Goal: Task Accomplishment & Management: Use online tool/utility

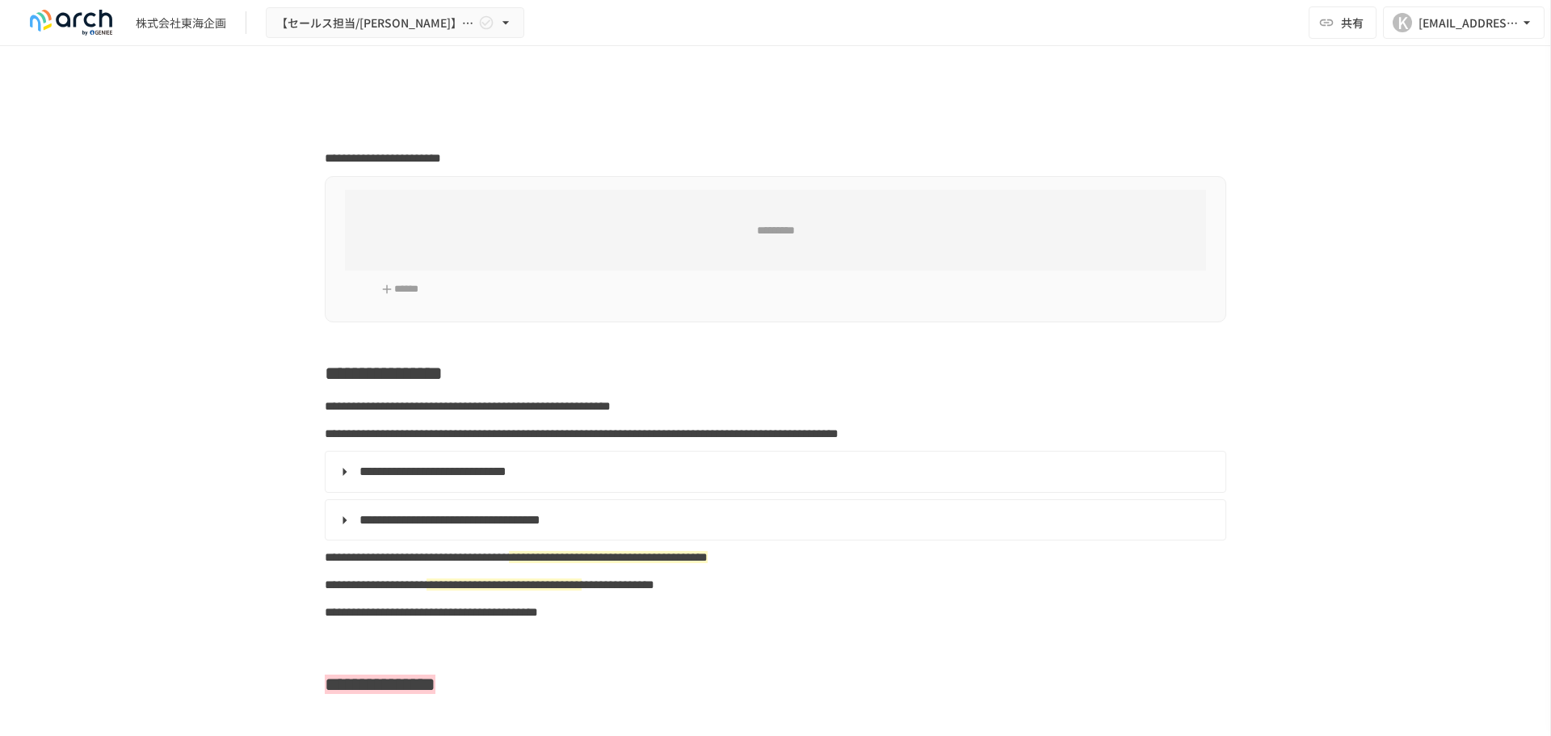
type input "**********"
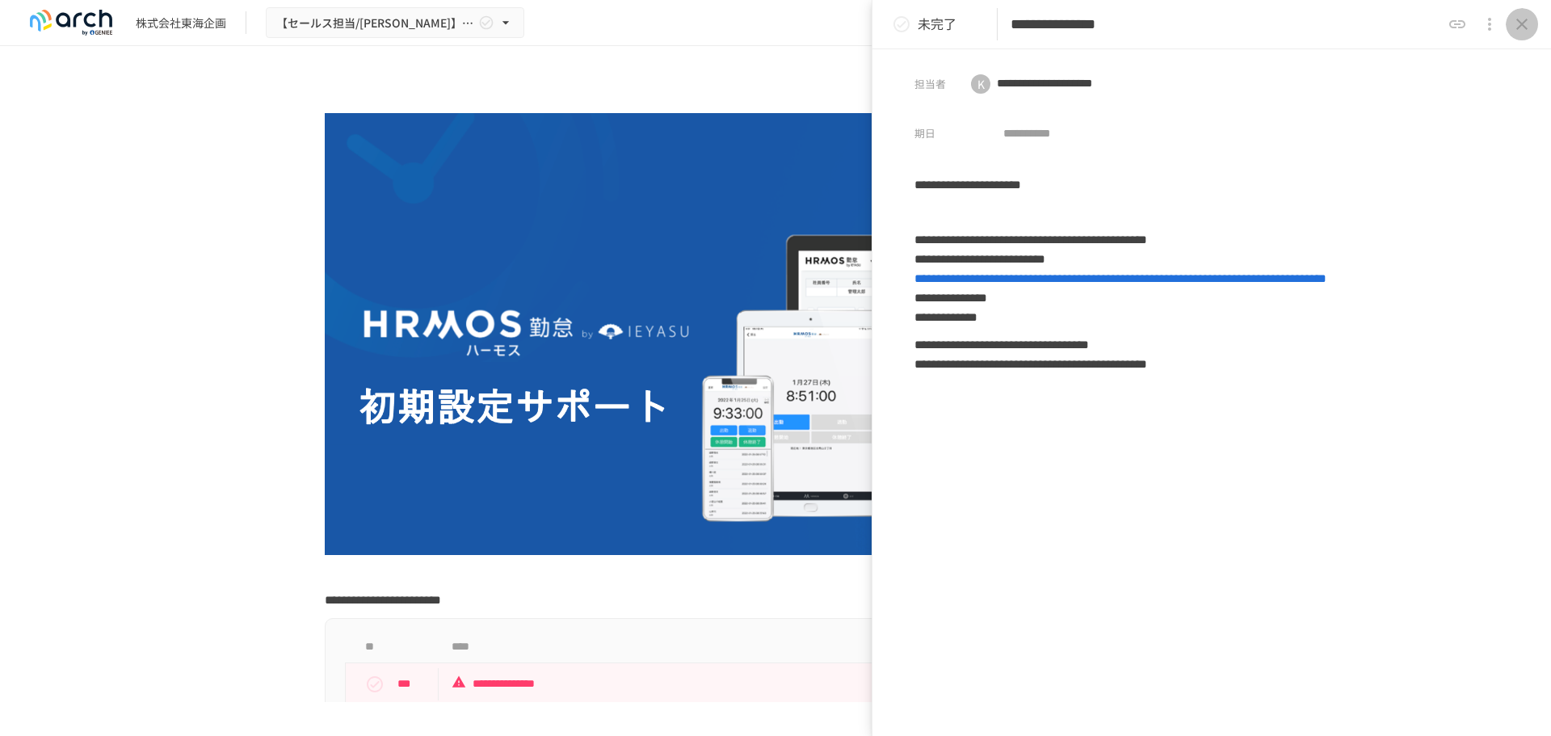
click at [1524, 23] on icon "close drawer" at bounding box center [1522, 24] width 11 height 11
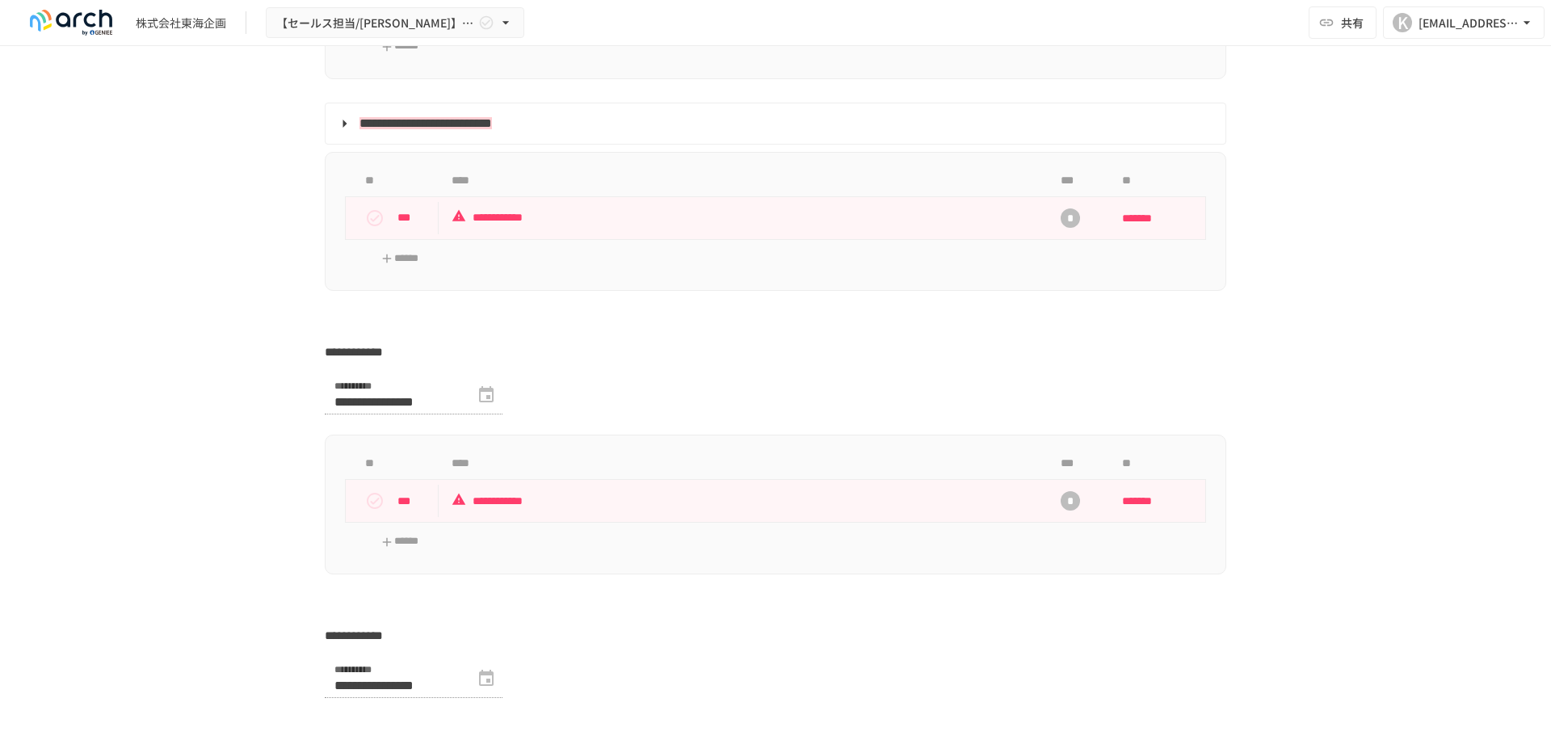
scroll to position [4028, 0]
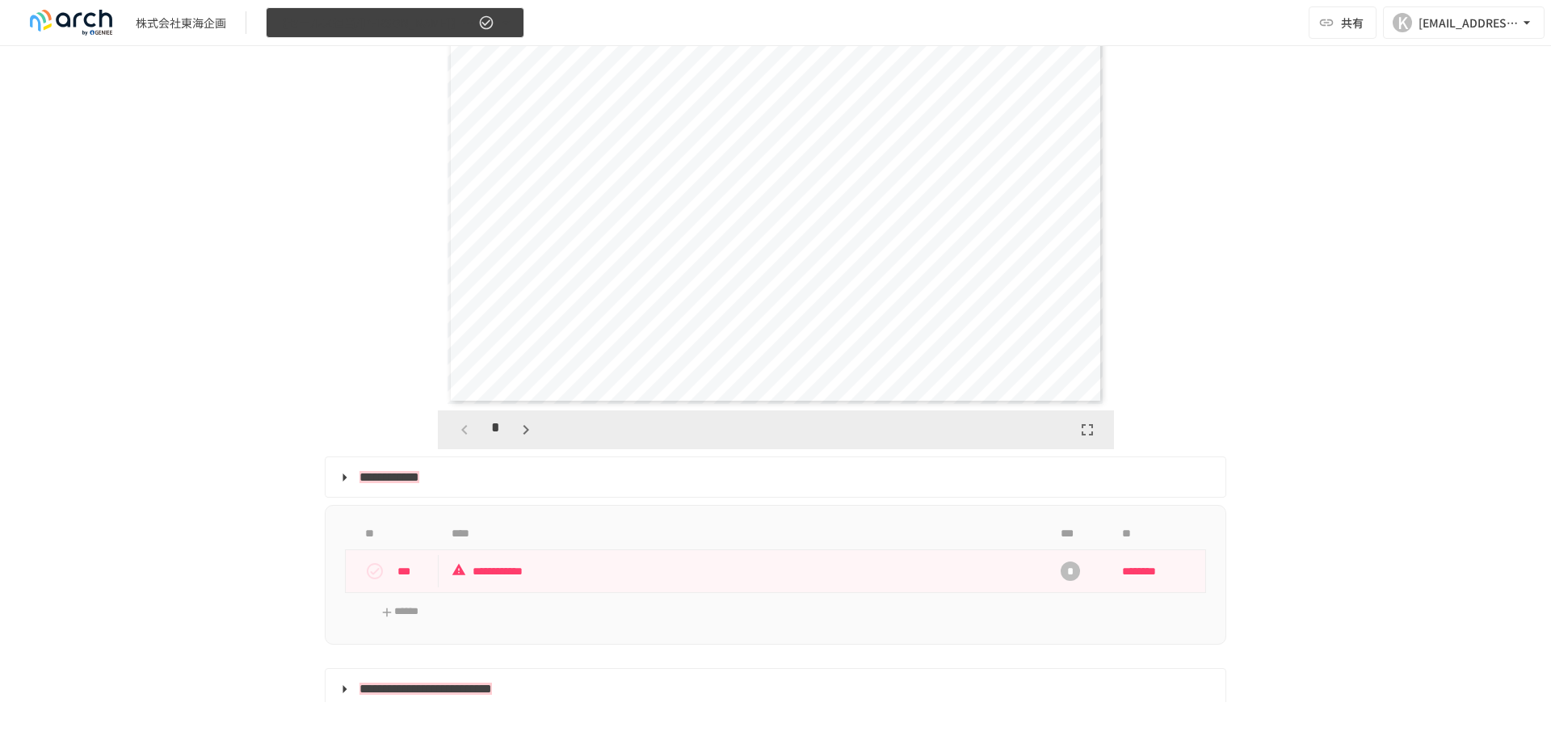
click at [513, 23] on icon "button" at bounding box center [506, 23] width 16 height 16
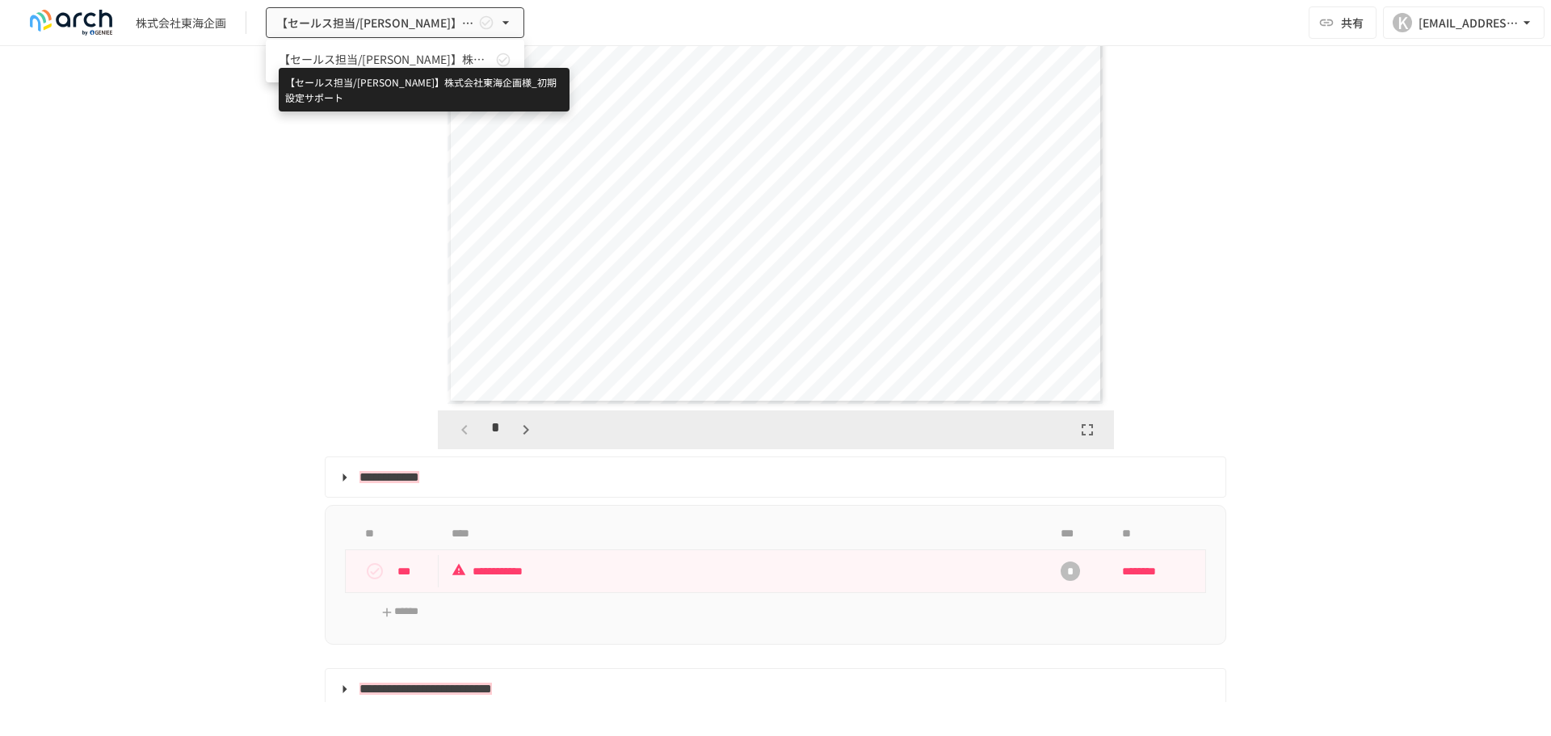
click at [411, 65] on span "【セールス担当/[PERSON_NAME]】株式会社東海企画様_初期設定サポート" at bounding box center [385, 59] width 213 height 17
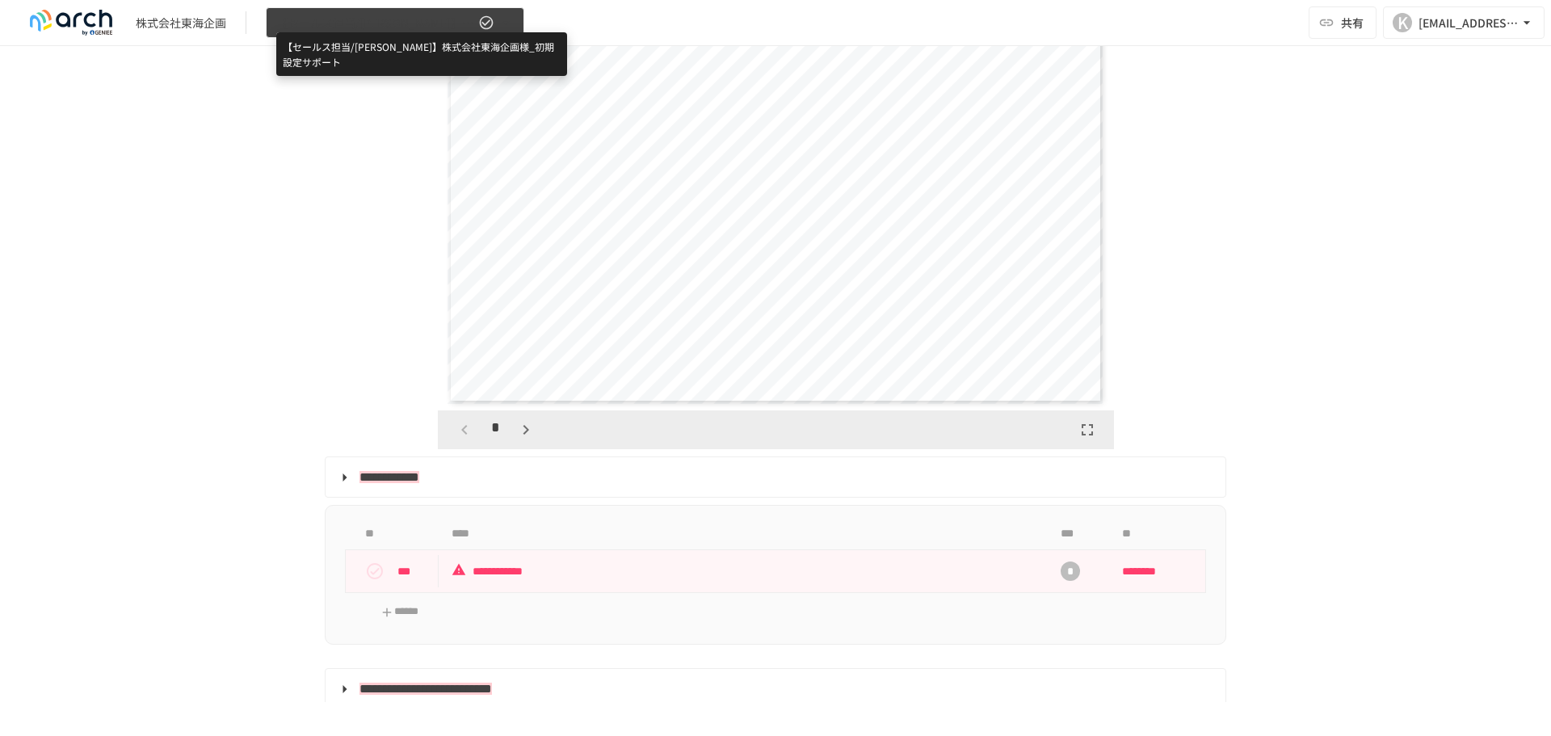
click at [402, 24] on span "【セールス担当/[PERSON_NAME]】株式会社東海企画様_初期設定サポート" at bounding box center [375, 23] width 199 height 20
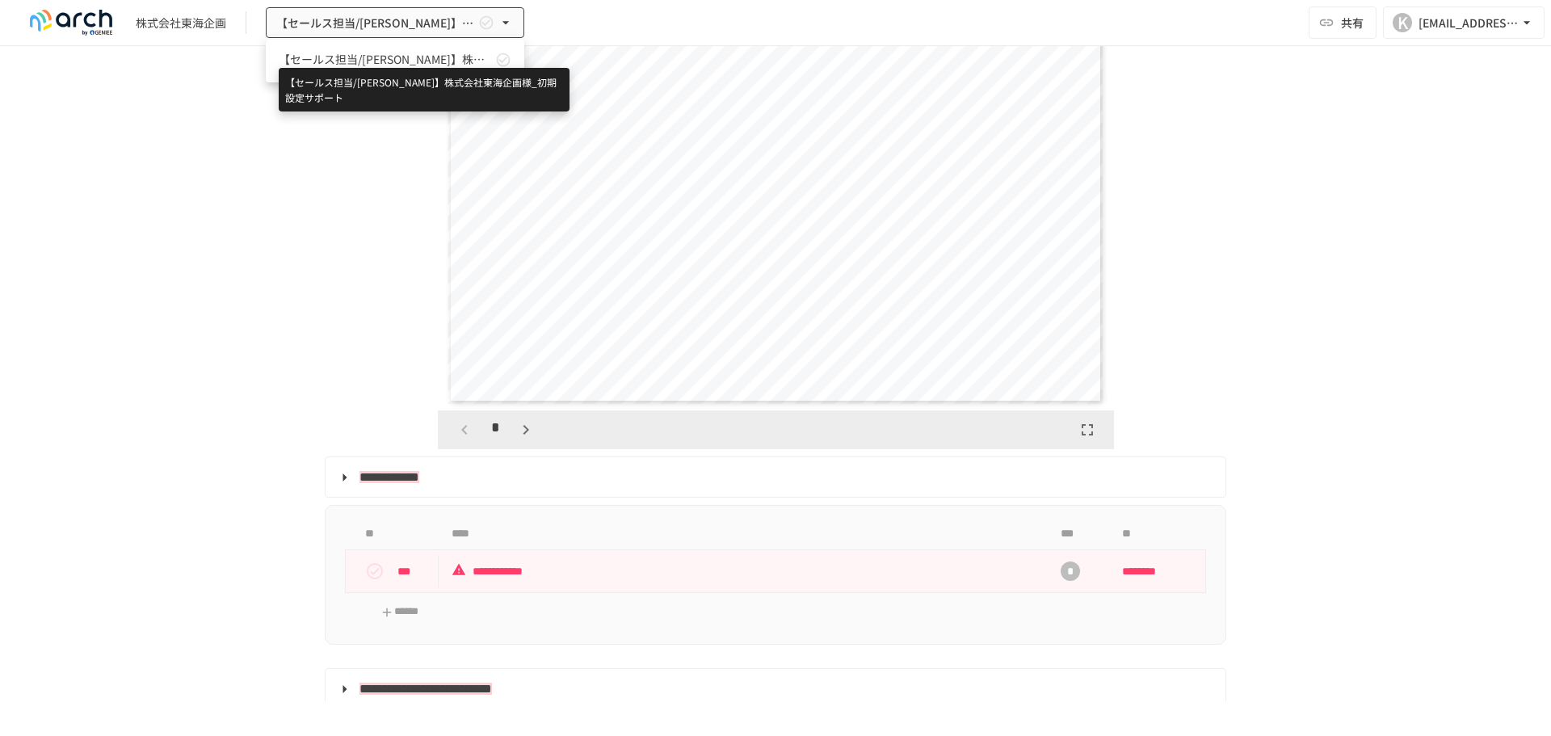
click at [408, 54] on span "【セールス担当/[PERSON_NAME]】株式会社東海企画様_初期設定サポート" at bounding box center [385, 59] width 213 height 17
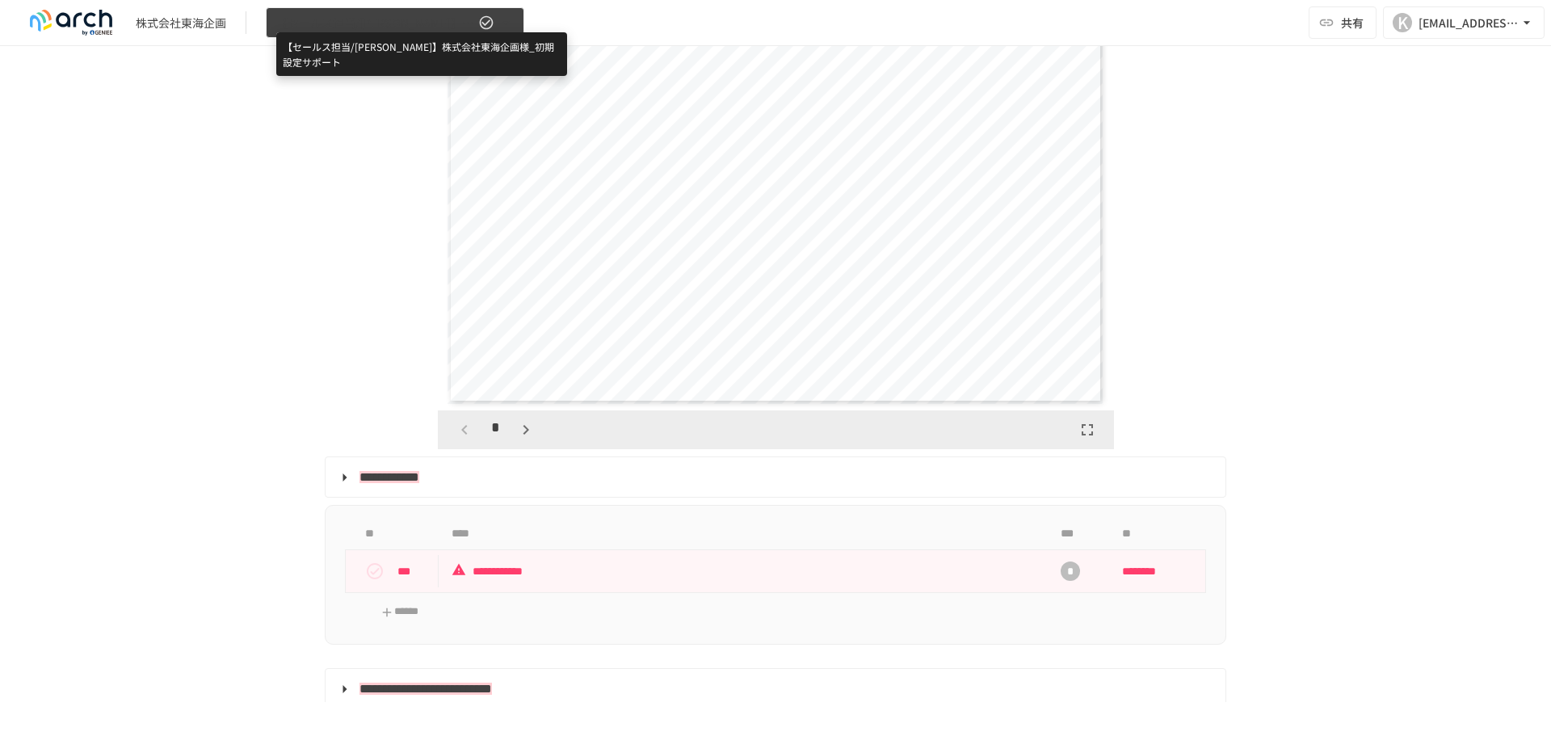
click at [359, 15] on span "【セールス担当/[PERSON_NAME]】株式会社東海企画様_初期設定サポート" at bounding box center [375, 23] width 199 height 20
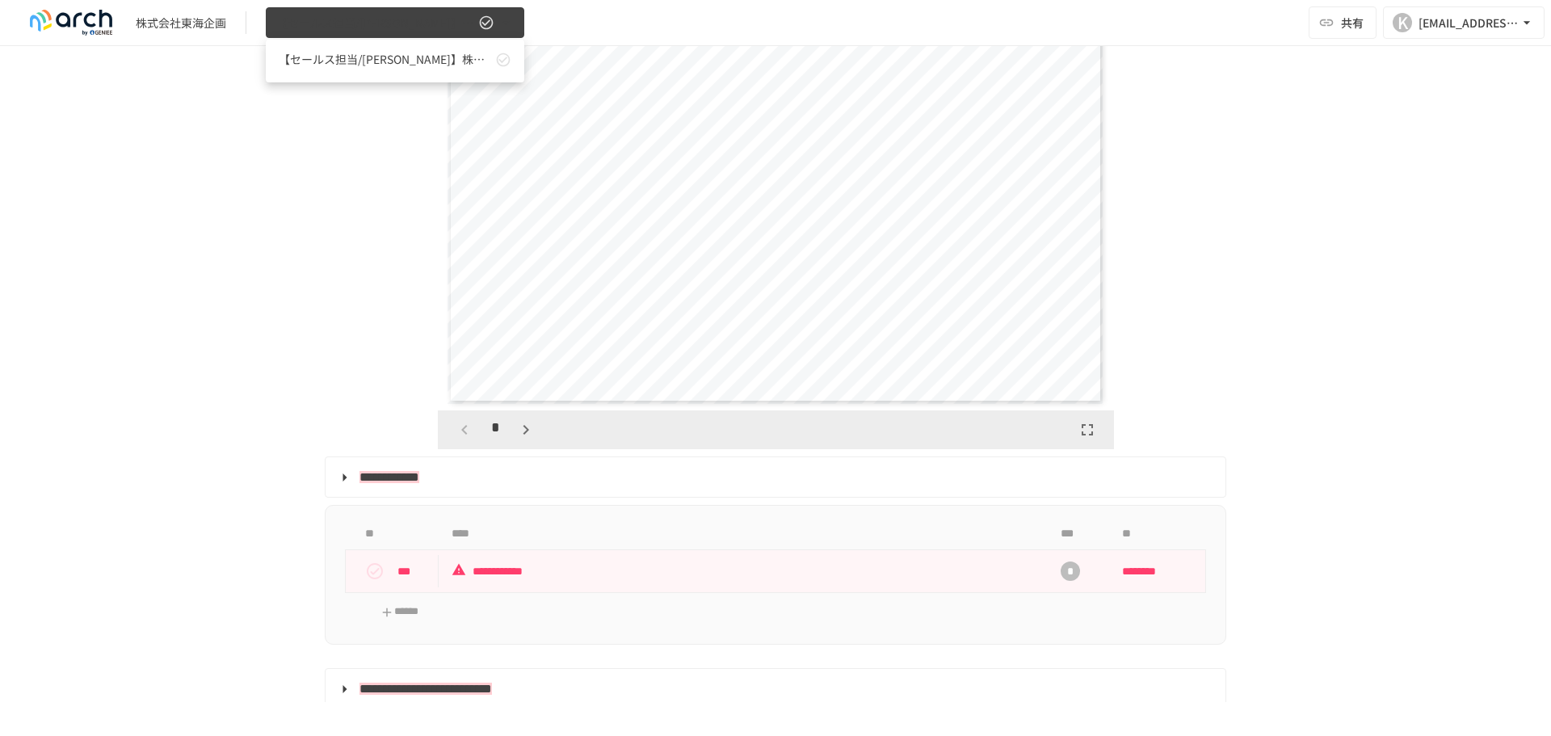
click at [359, 15] on div at bounding box center [775, 368] width 1551 height 736
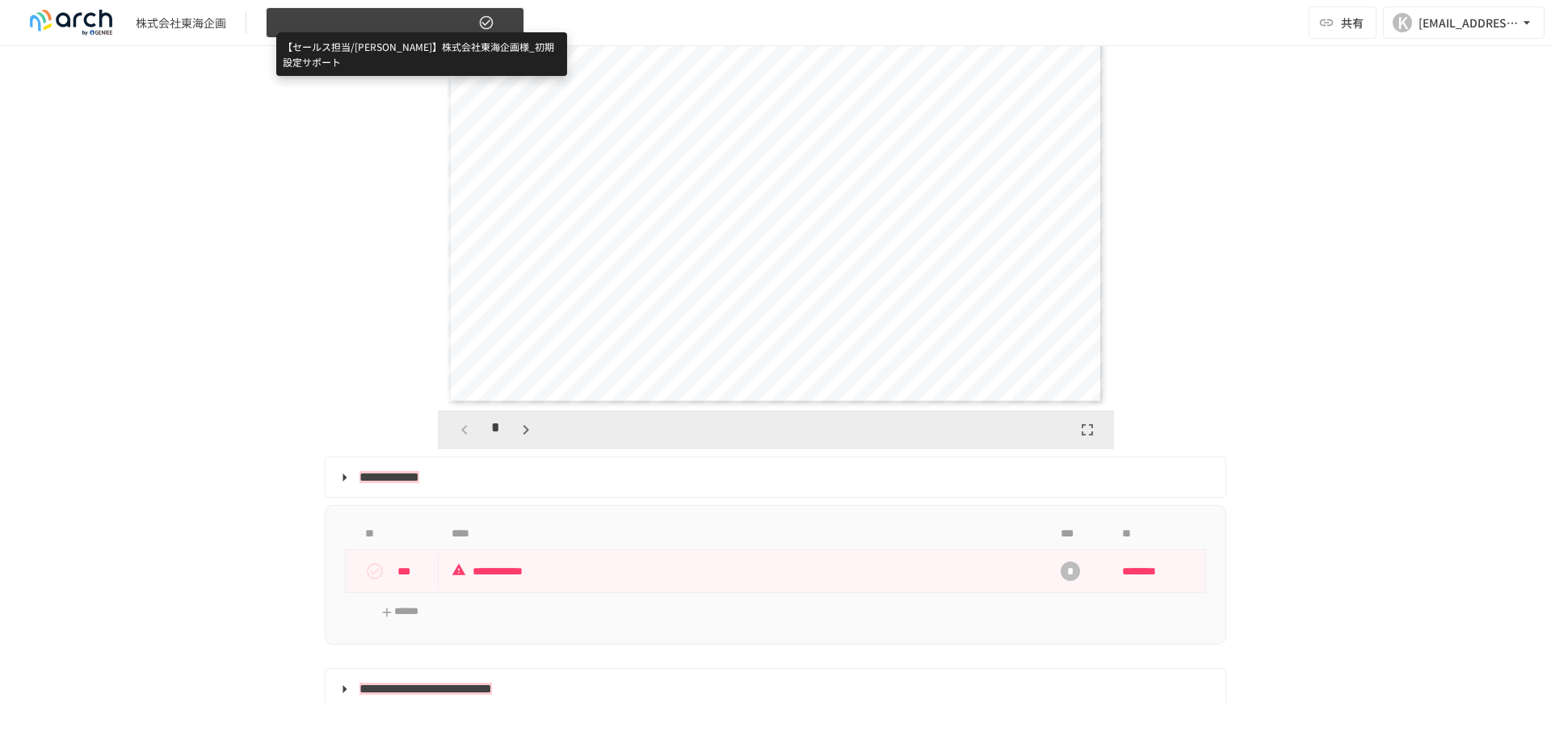
click at [359, 15] on span "【セールス担当/[PERSON_NAME]】株式会社東海企画様_初期設定サポート" at bounding box center [375, 23] width 199 height 20
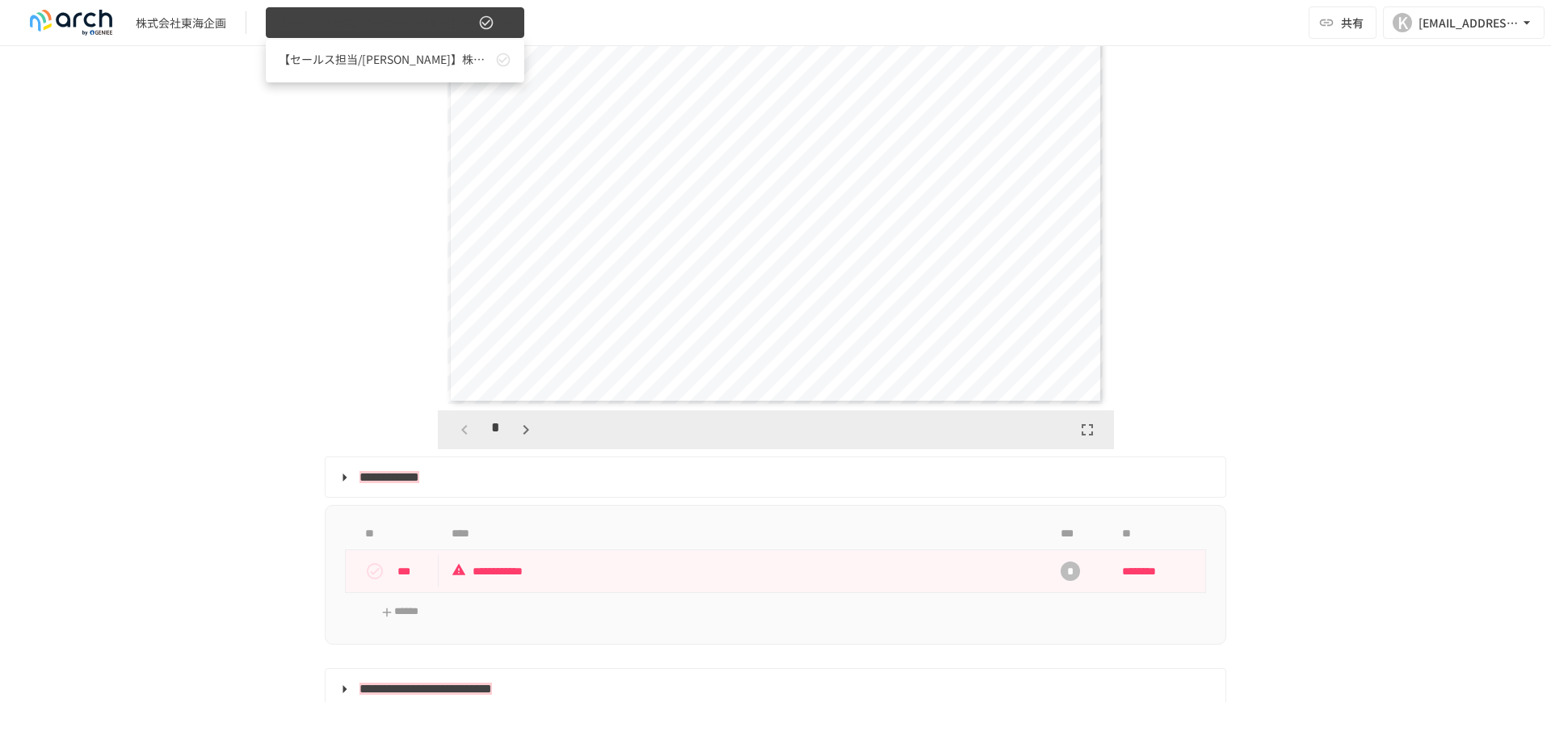
click at [359, 15] on div at bounding box center [775, 368] width 1551 height 736
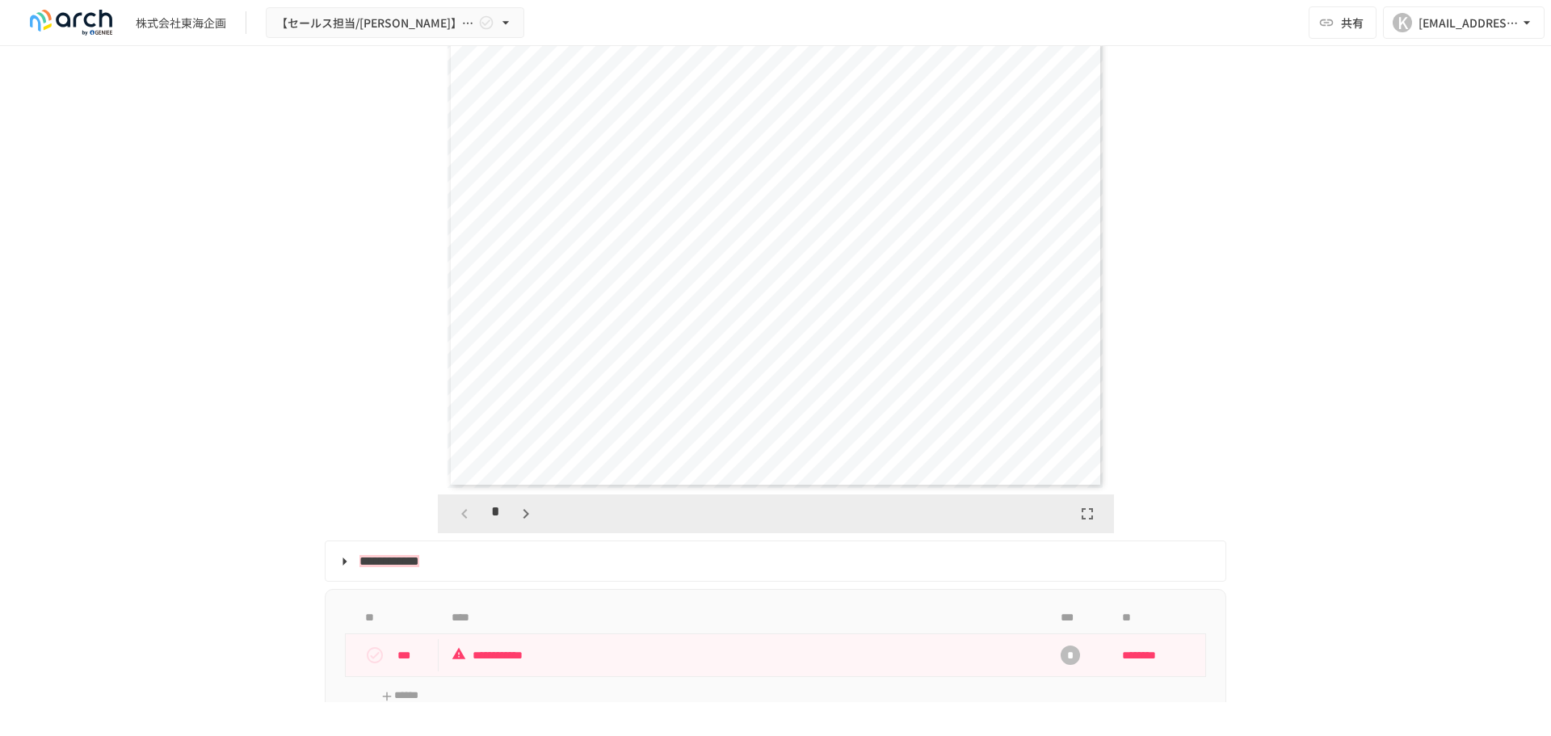
scroll to position [3624, 0]
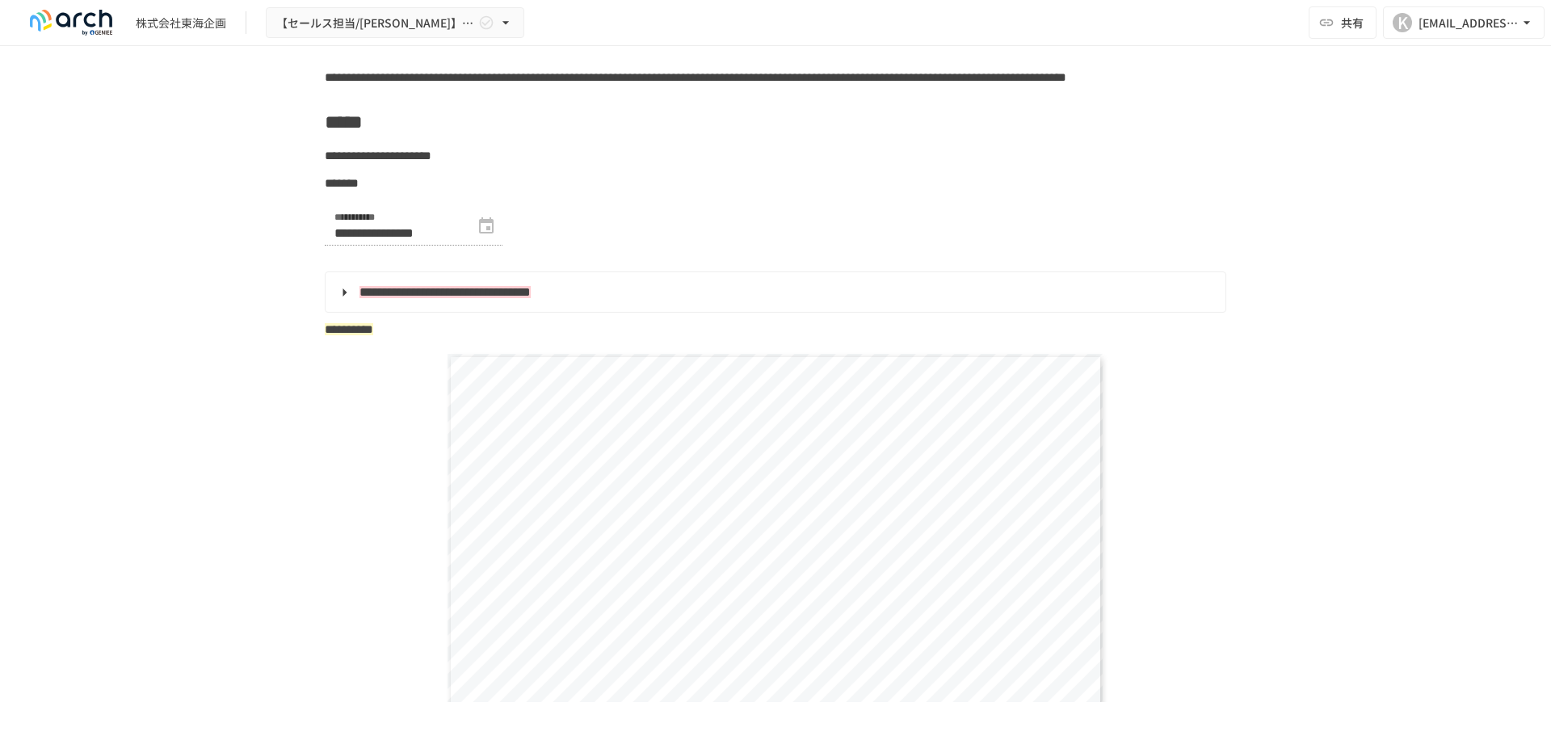
click at [62, 16] on img at bounding box center [70, 23] width 103 height 26
click at [183, 23] on div "株式会社東海企画" at bounding box center [181, 23] width 90 height 17
drag, startPoint x: 641, startPoint y: 6, endPoint x: 1155, endPoint y: 158, distance: 536.4
click at [1155, 138] on h2 "*****" at bounding box center [776, 122] width 902 height 32
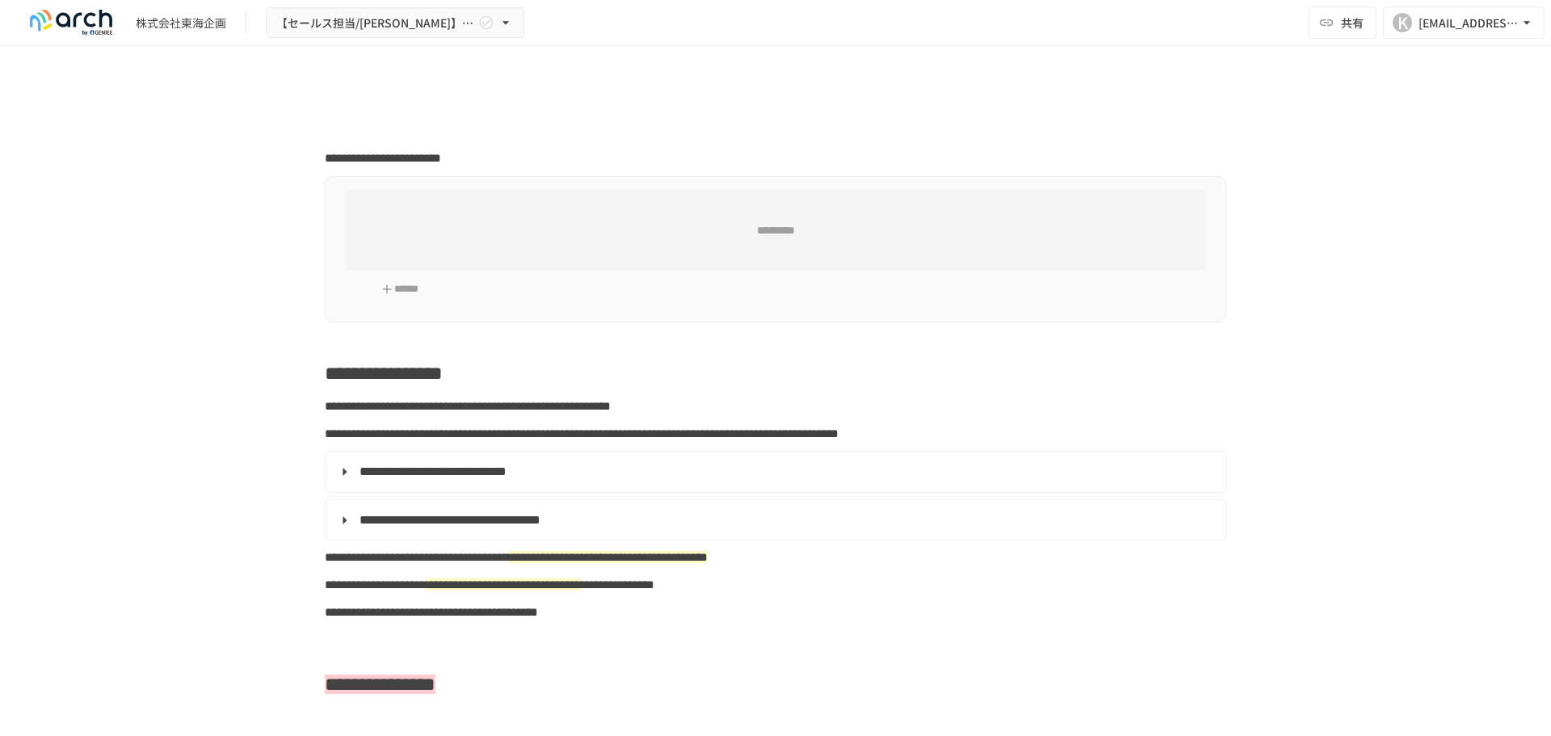
type input "**********"
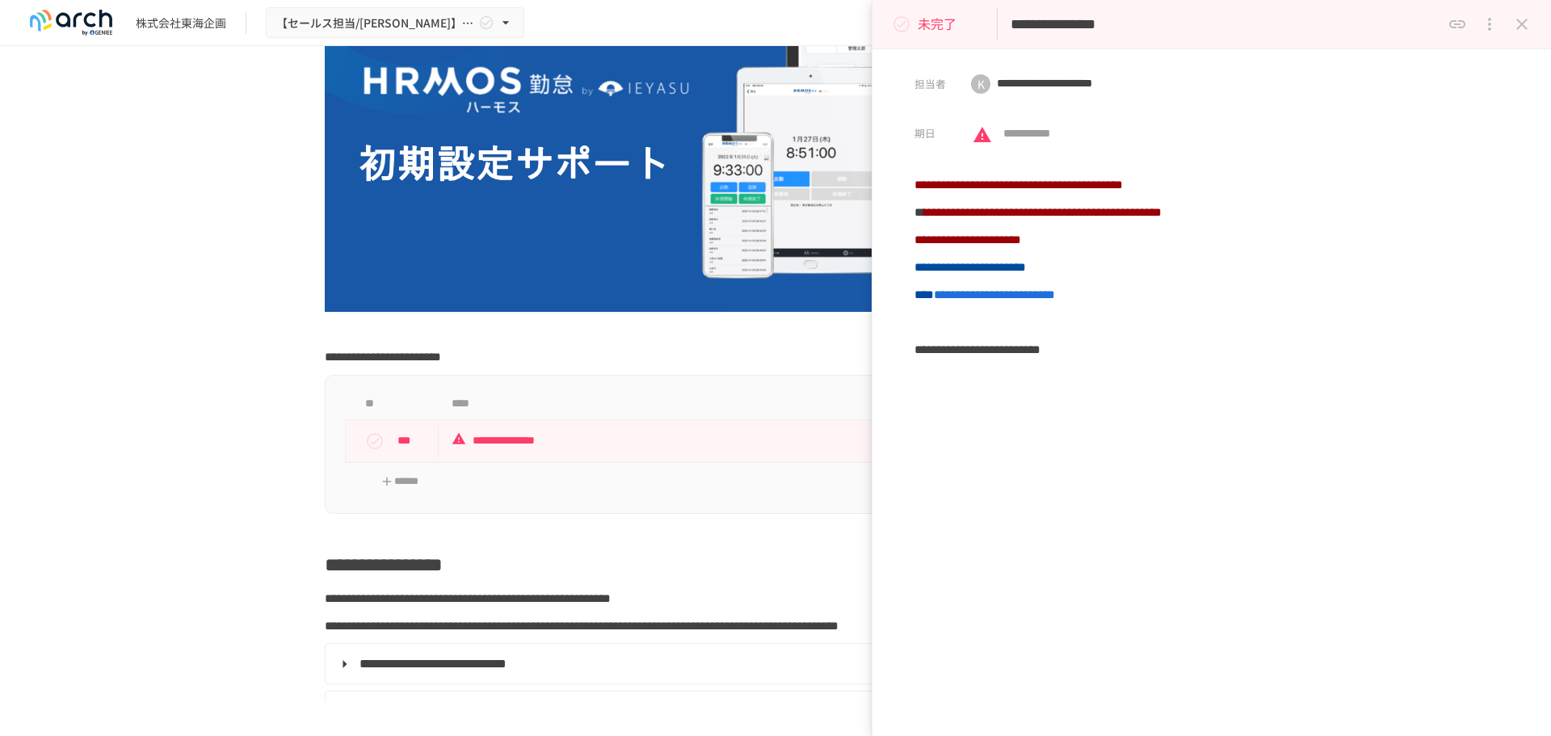
scroll to position [323, 0]
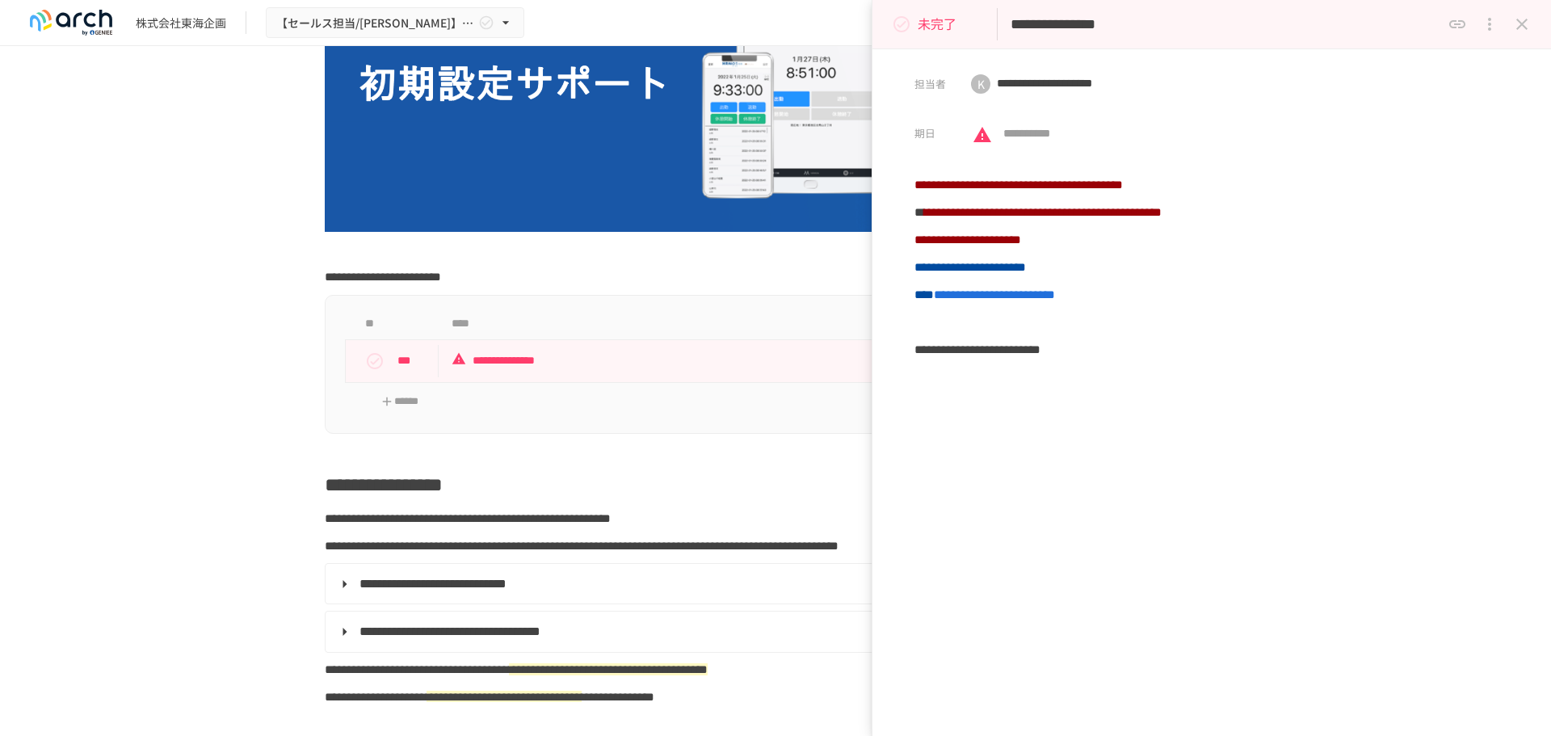
click at [1523, 23] on icon "close drawer" at bounding box center [1522, 24] width 11 height 11
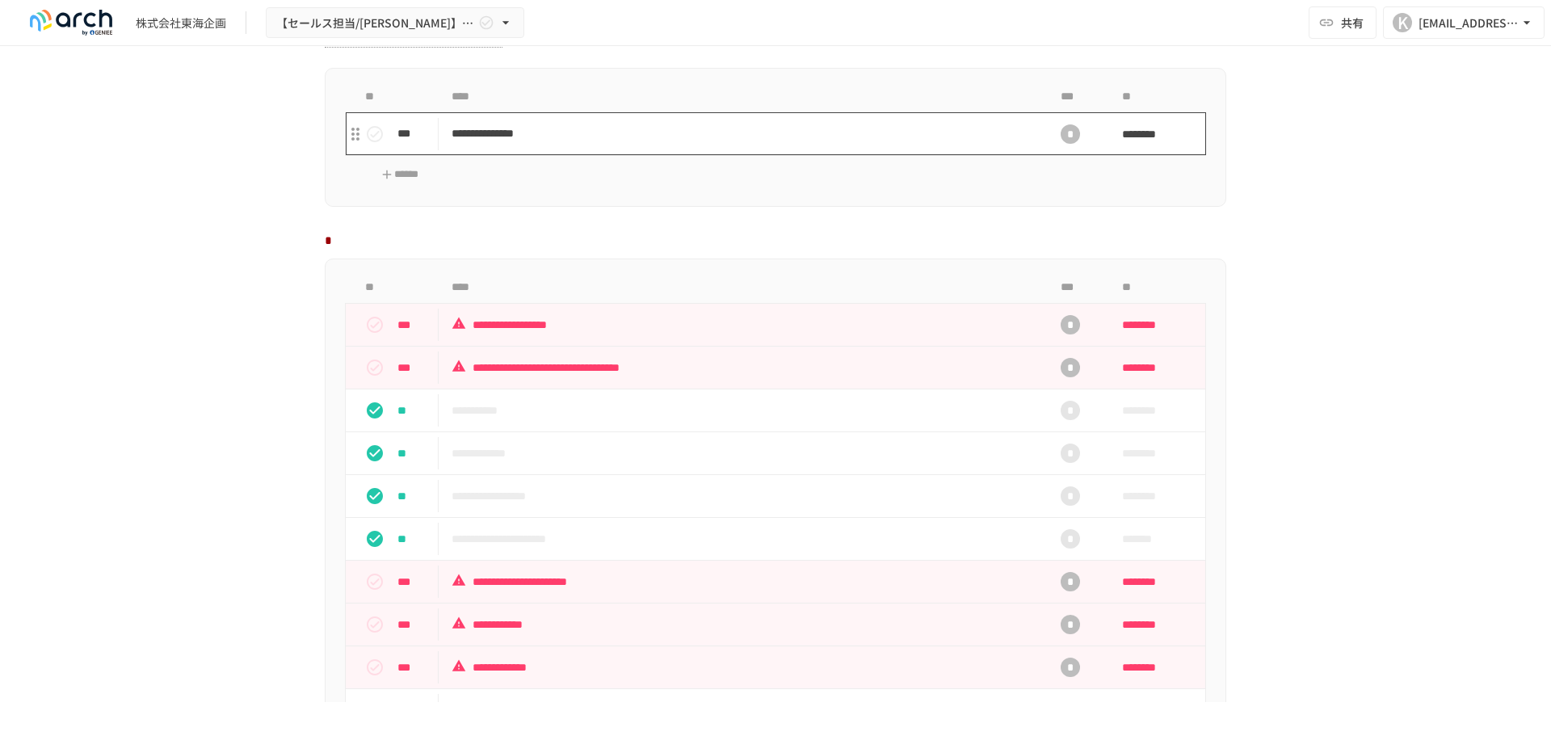
scroll to position [1212, 0]
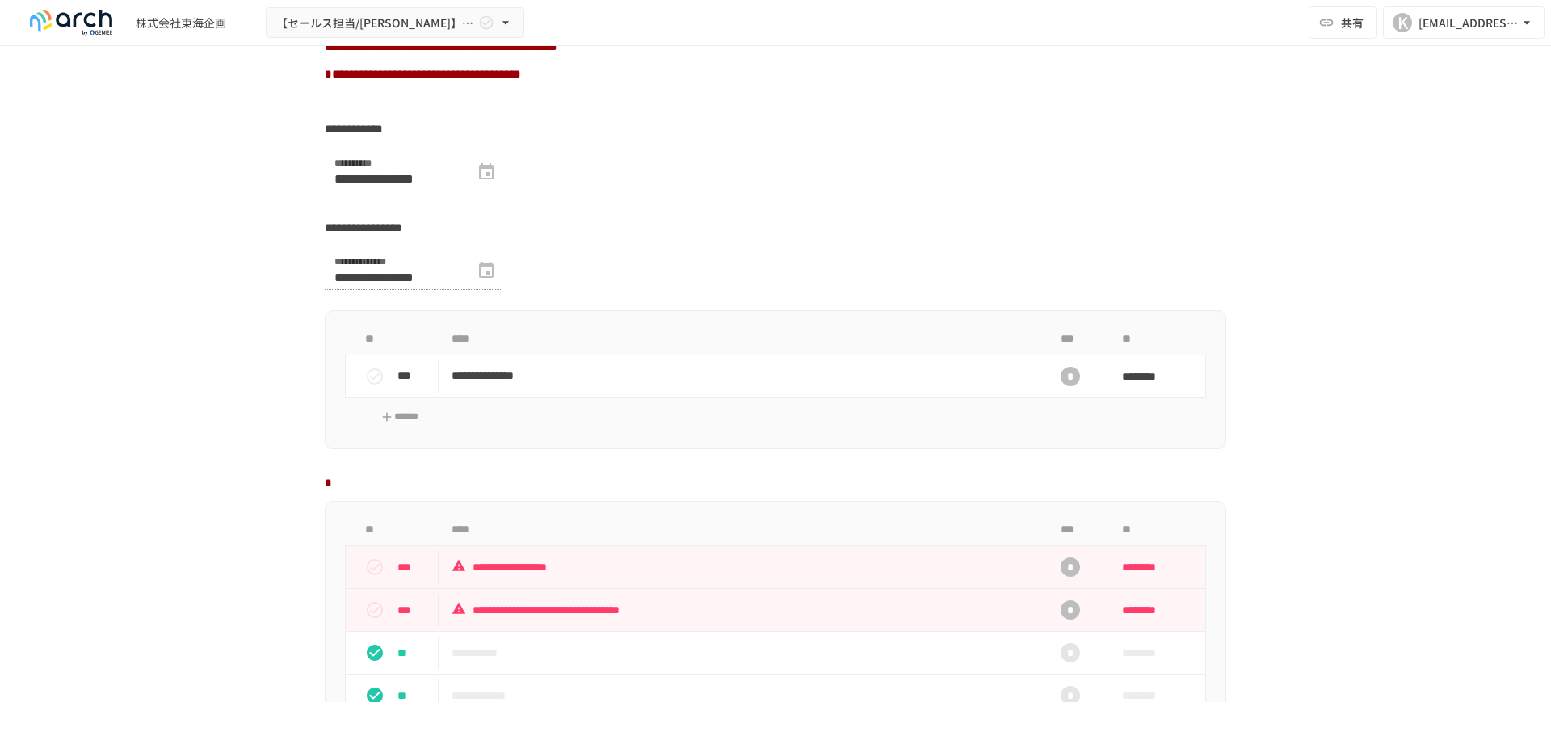
click at [503, 191] on div "**********" at bounding box center [414, 172] width 178 height 39
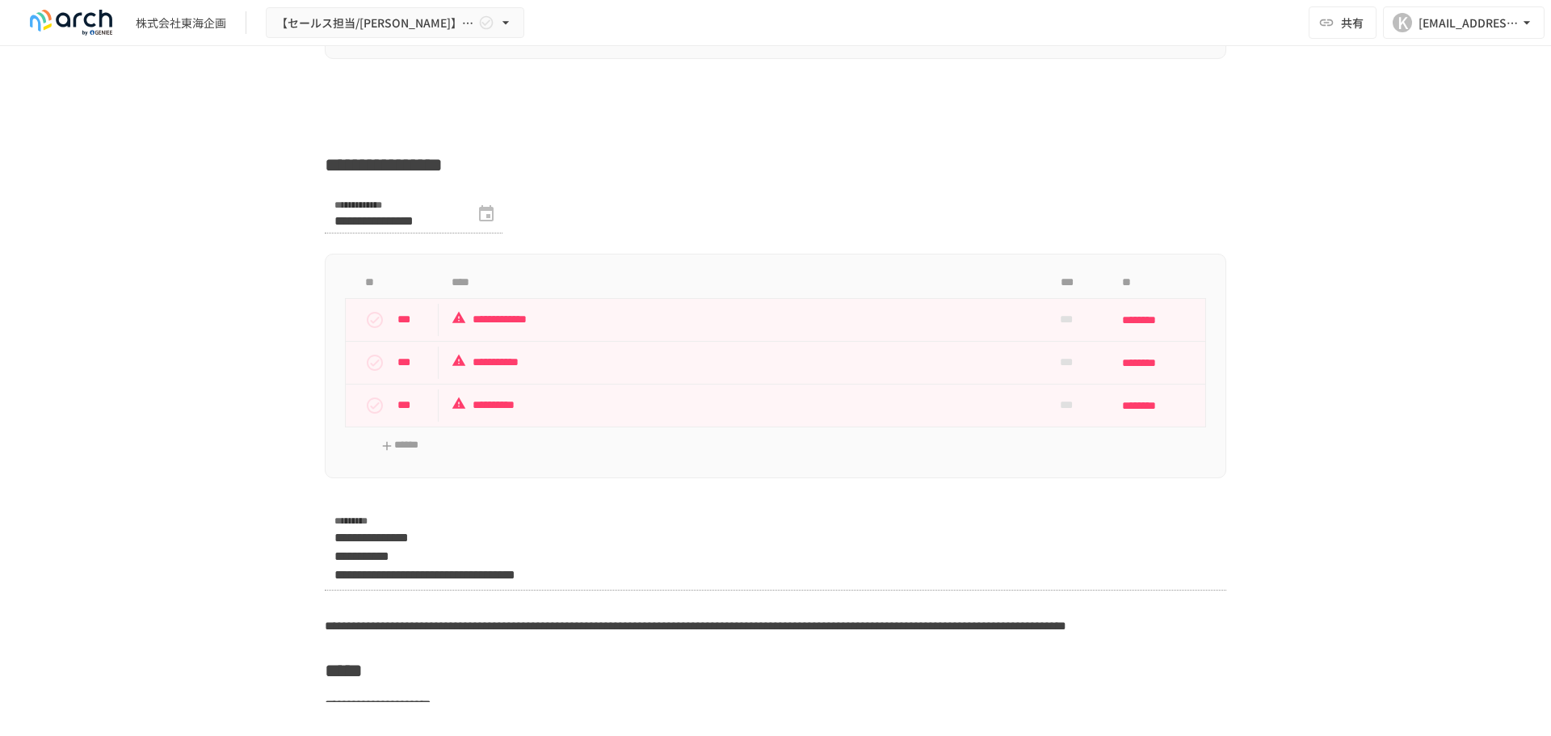
scroll to position [2816, 0]
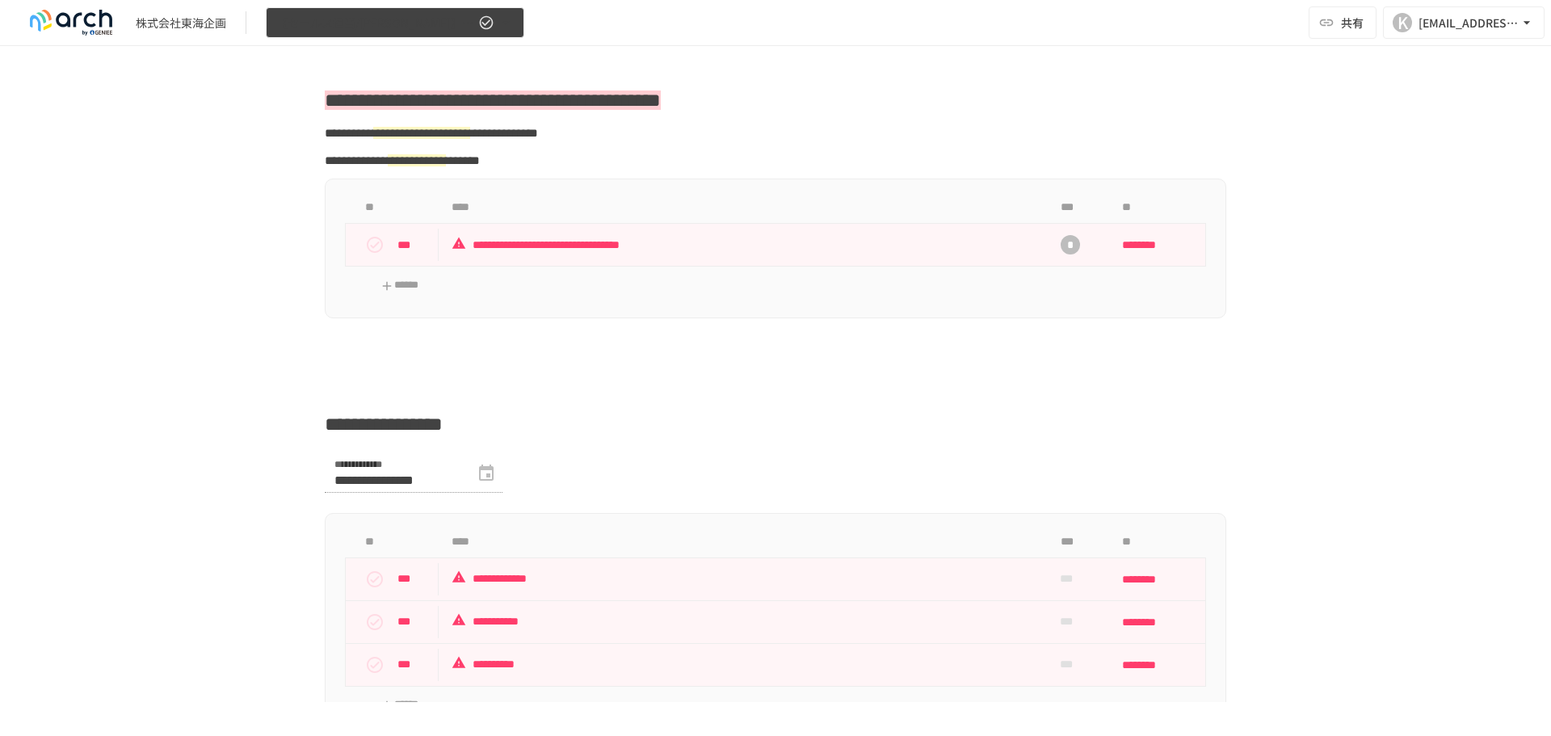
click at [509, 26] on icon "button" at bounding box center [506, 23] width 16 height 16
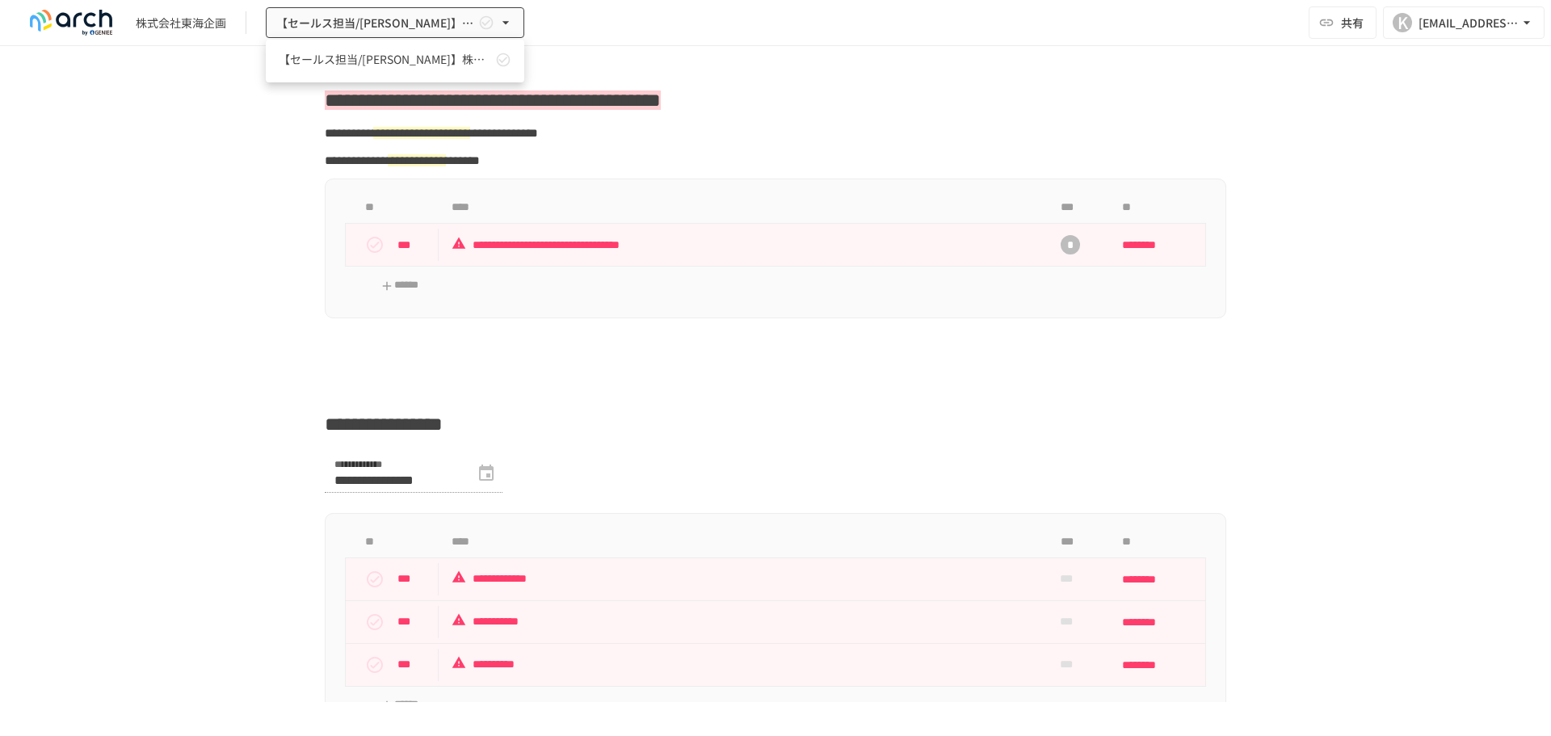
click at [502, 58] on icon at bounding box center [503, 60] width 16 height 16
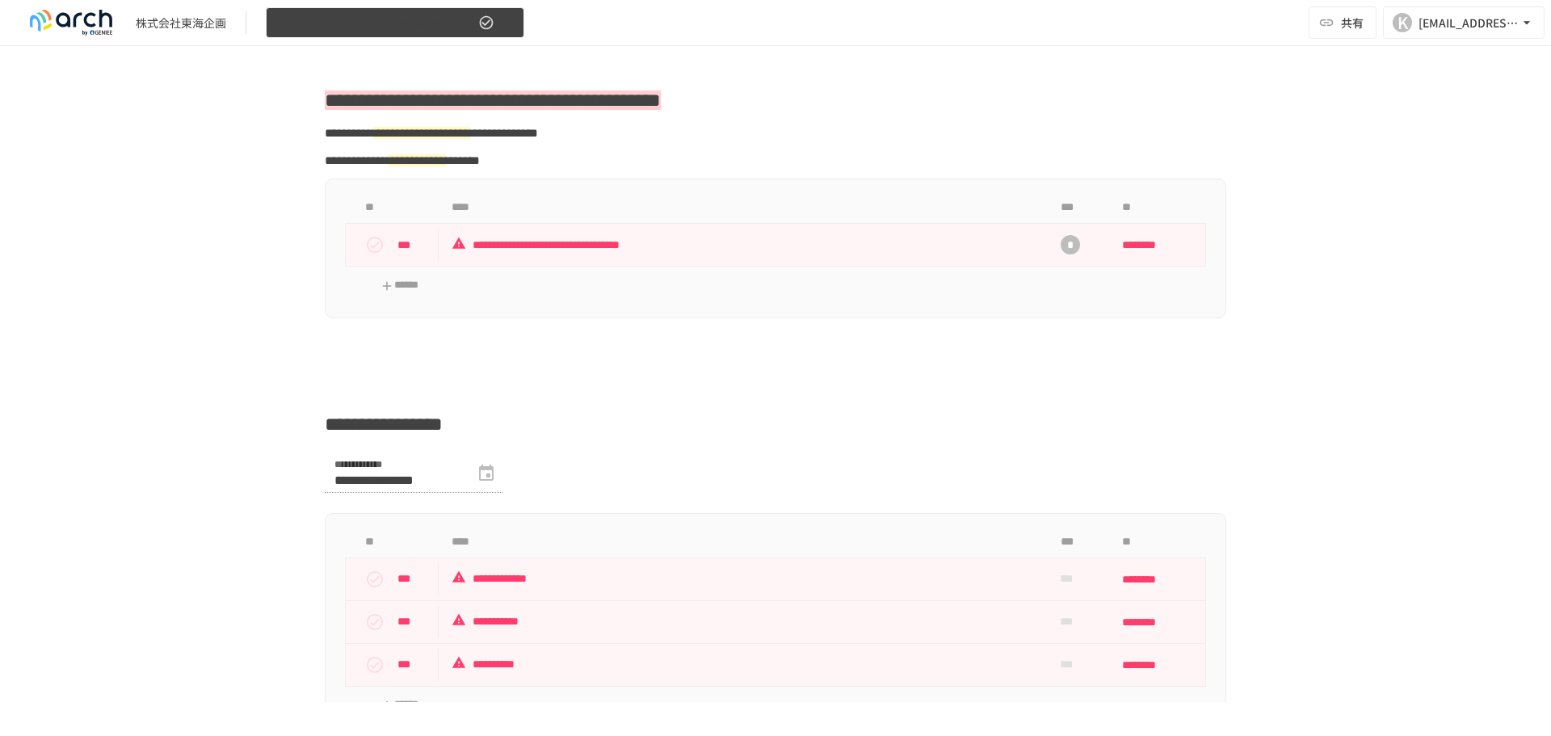
click at [508, 19] on icon "button" at bounding box center [506, 23] width 16 height 16
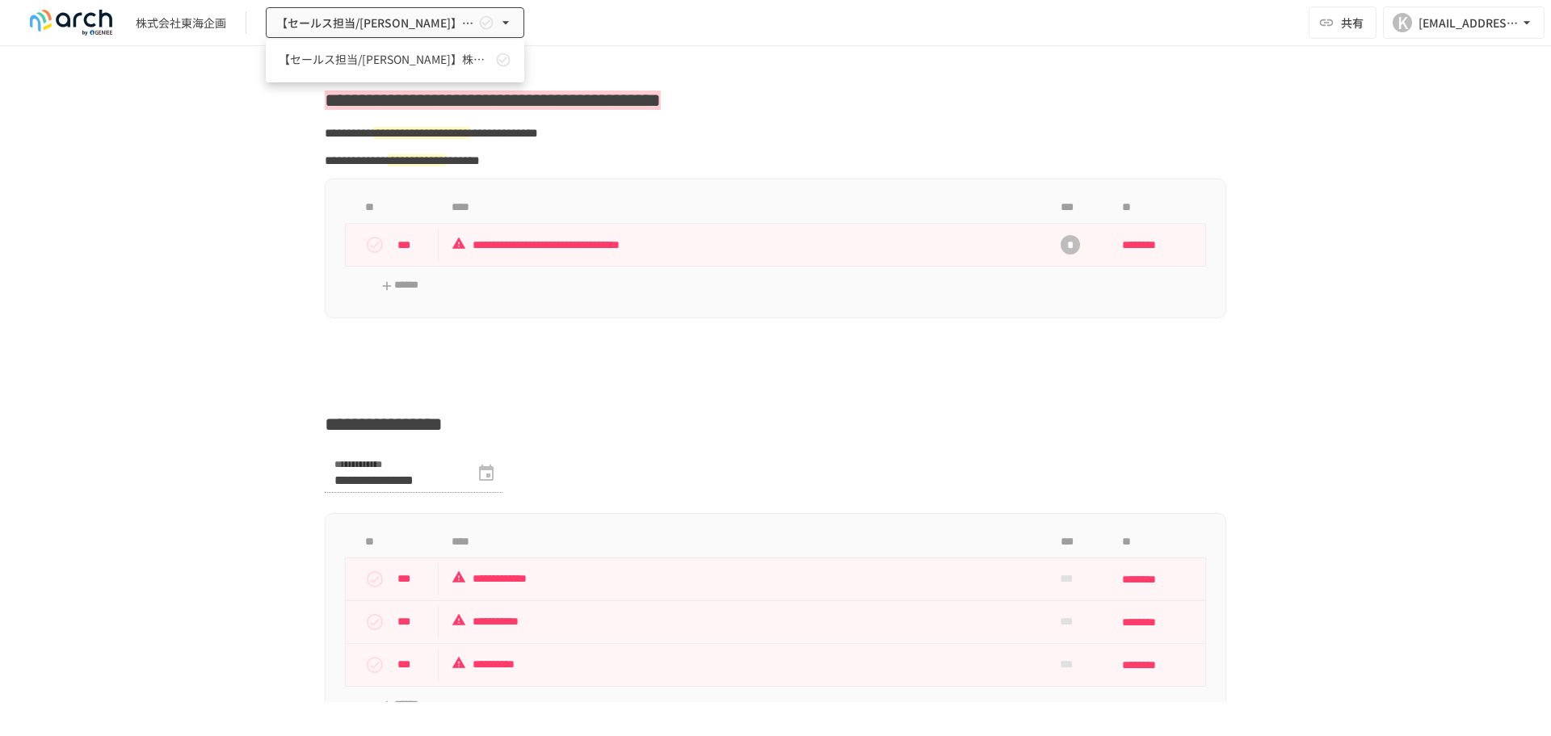
click at [386, 48] on link "【セールス担当/[PERSON_NAME]】株式会社東海企画様_初期設定サポート" at bounding box center [395, 59] width 259 height 27
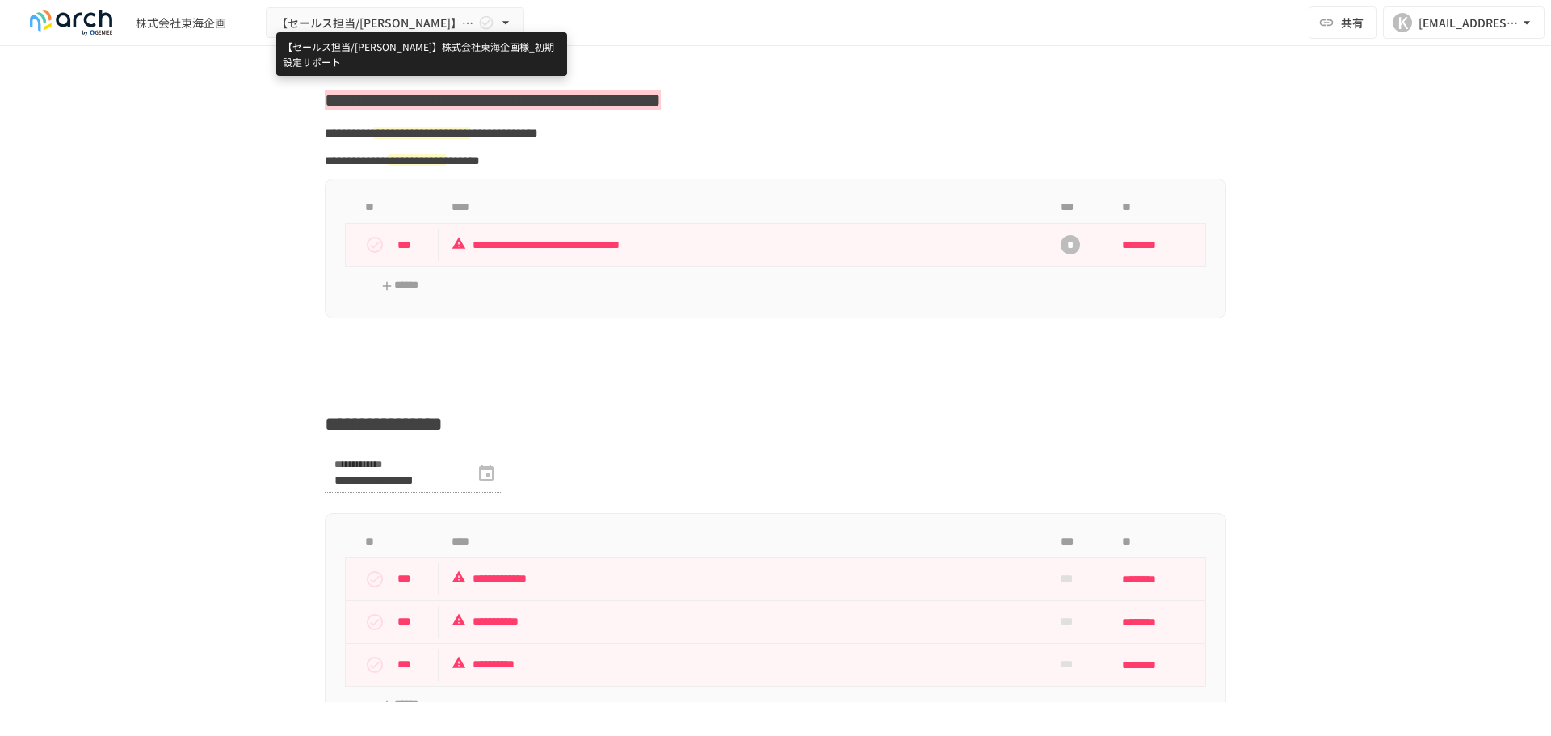
drag, startPoint x: 394, startPoint y: 14, endPoint x: 956, endPoint y: 36, distance: 562.0
click at [956, 36] on div "株式会社東海企画 【セールス担当/野口】株式会社東海企画様_初期設定サポート 共有 K kmmg.honbu@gmail.com" at bounding box center [775, 23] width 1551 height 46
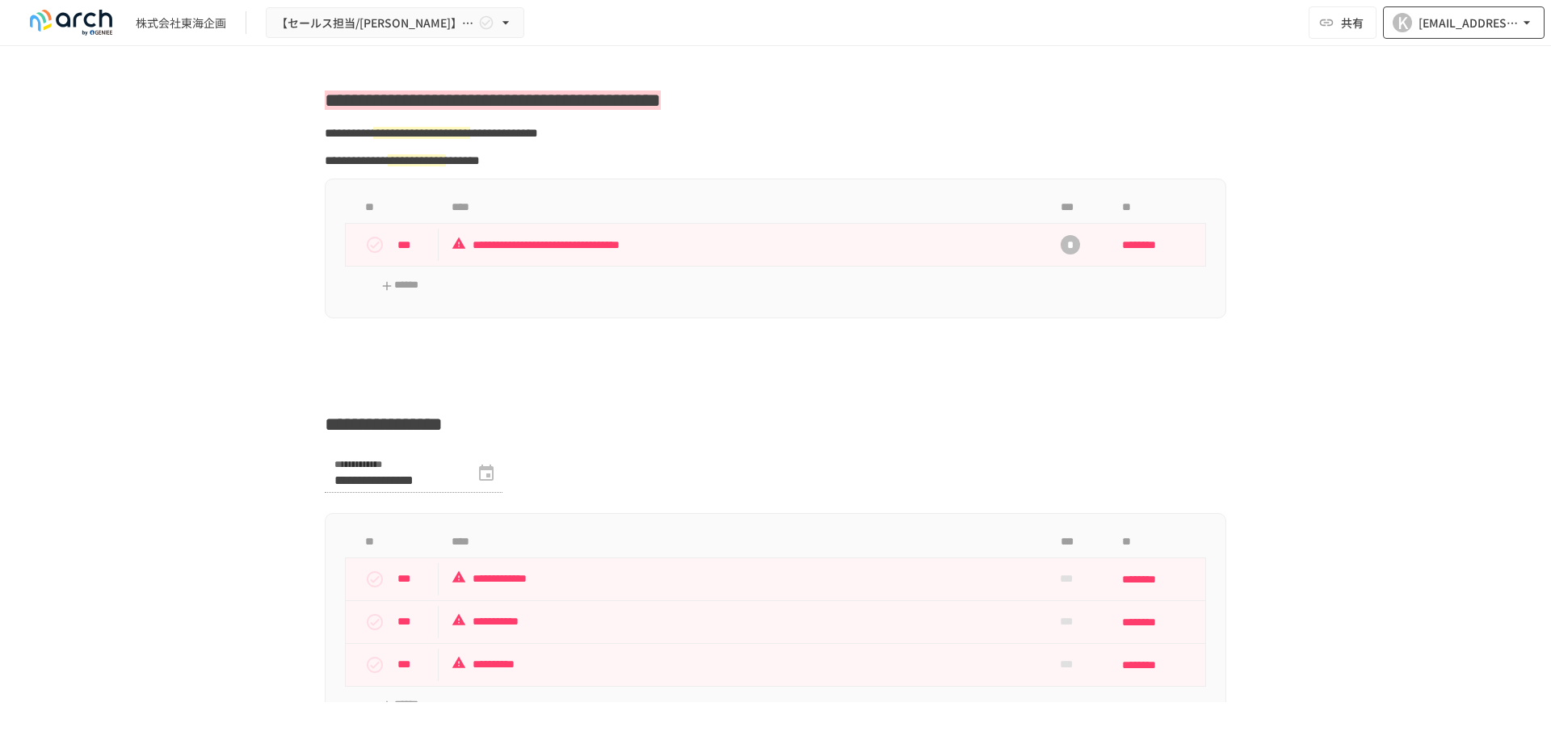
click at [1474, 14] on div "[EMAIL_ADDRESS][DOMAIN_NAME]" at bounding box center [1469, 23] width 100 height 20
click at [1335, 70] on div at bounding box center [775, 368] width 1551 height 736
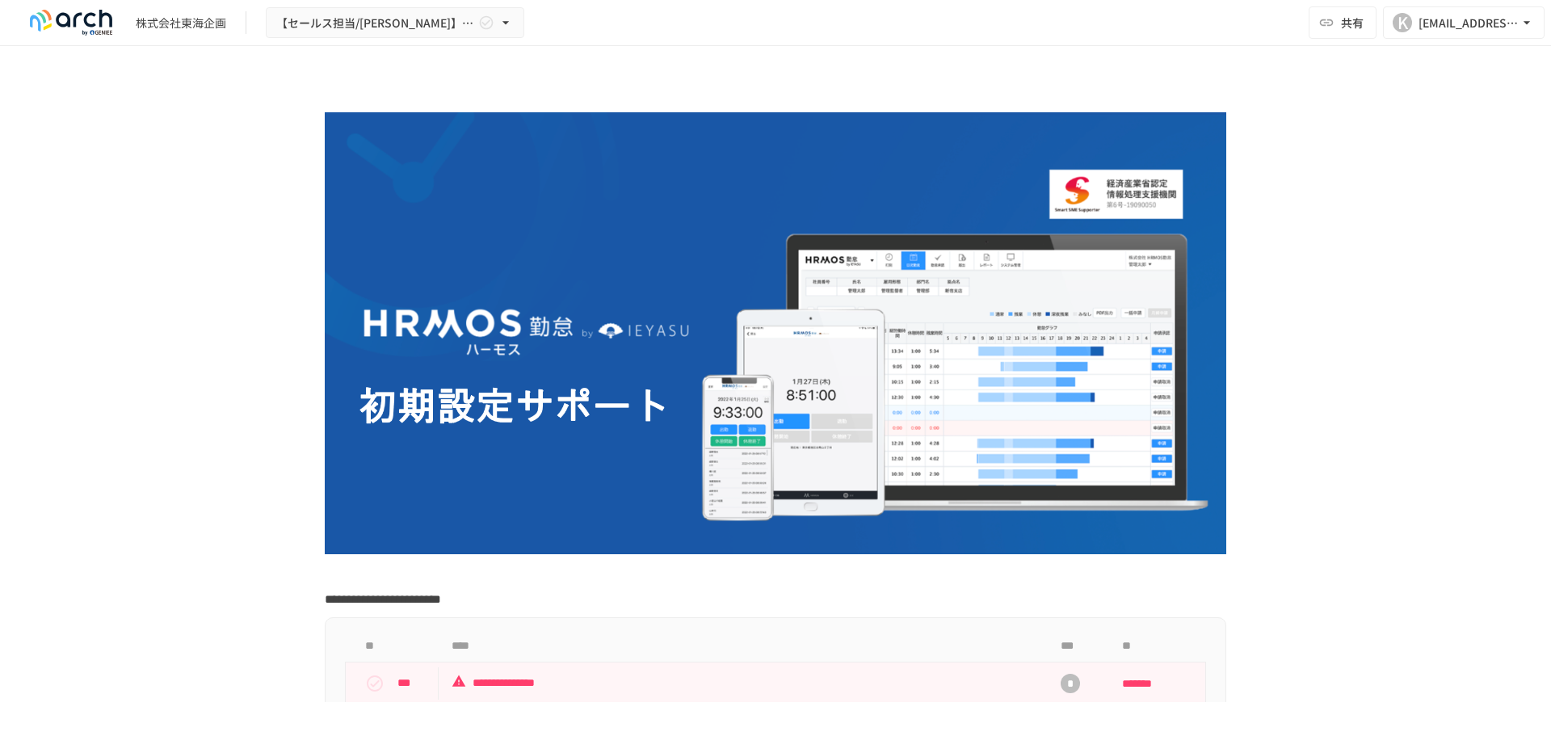
scroll to position [0, 0]
